Goal: Information Seeking & Learning: Learn about a topic

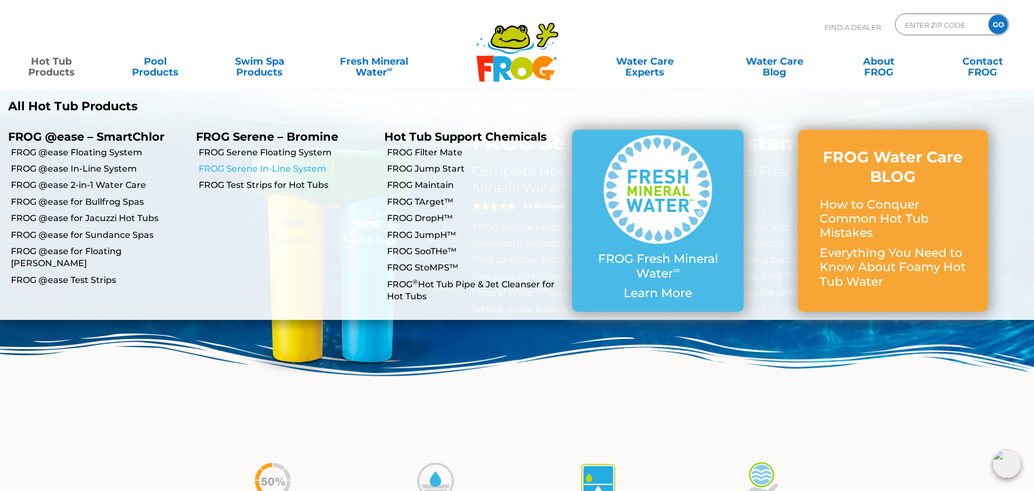
click at [249, 165] on link "FROG Serene In-Line System" at bounding box center [287, 169] width 177 height 12
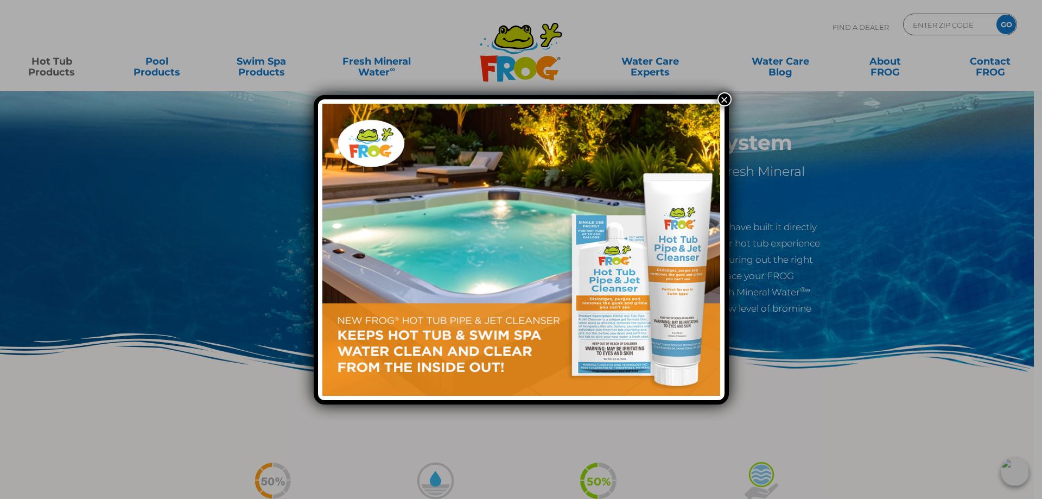
click at [727, 98] on button "×" at bounding box center [725, 99] width 14 height 14
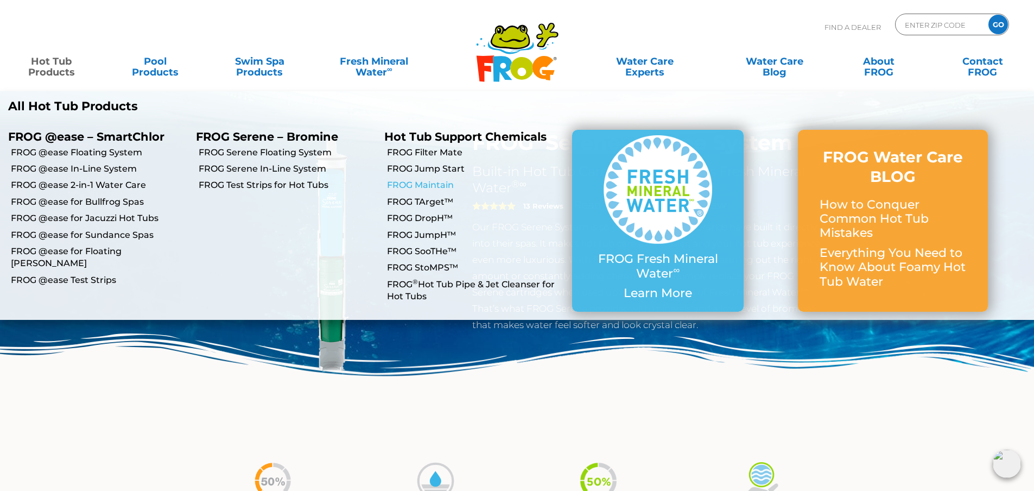
click at [428, 185] on link "FROG Maintain" at bounding box center [475, 185] width 177 height 12
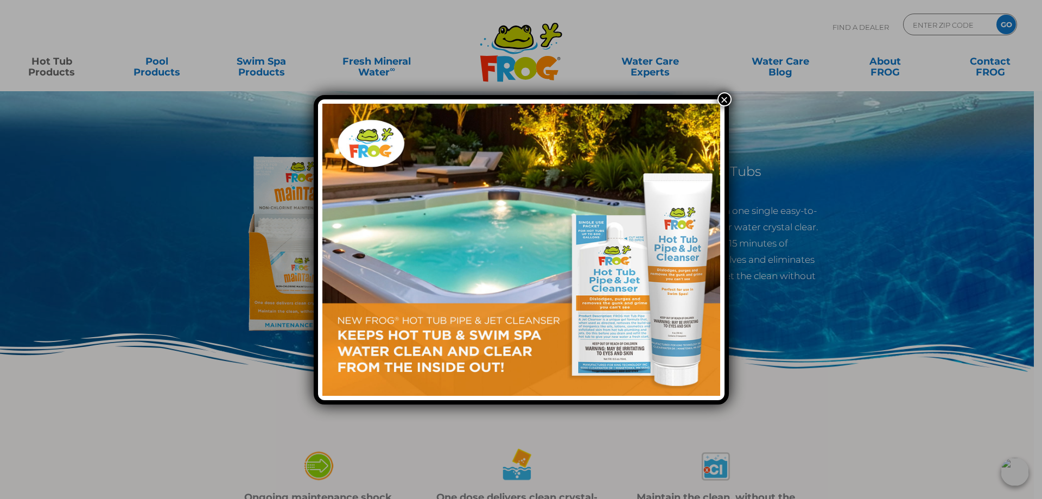
click at [724, 101] on button "×" at bounding box center [725, 99] width 14 height 14
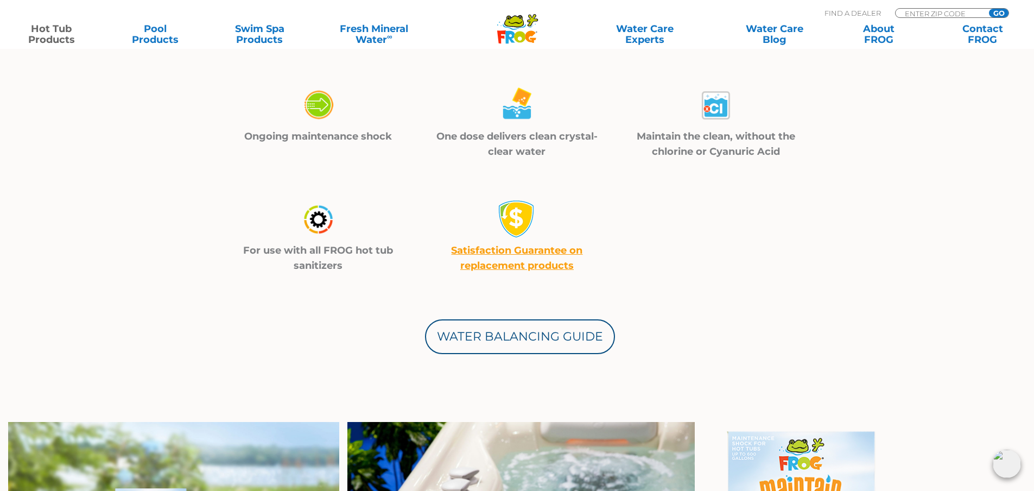
scroll to position [380, 0]
